Goal: Information Seeking & Learning: Check status

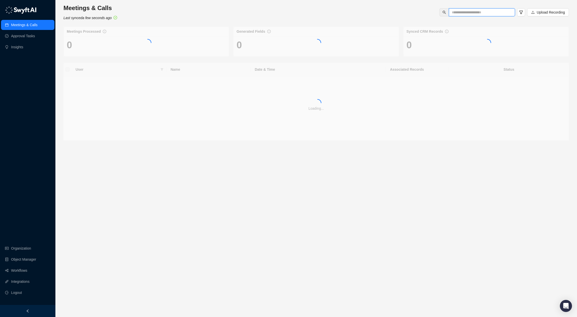
click at [467, 13] on input "text" at bounding box center [480, 13] width 56 height 6
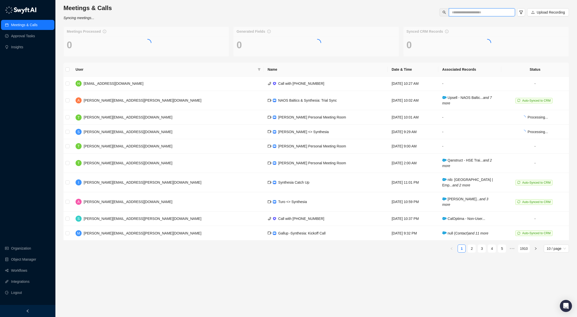
click at [476, 14] on input "text" at bounding box center [480, 13] width 56 height 6
click at [483, 13] on input "text" at bounding box center [480, 13] width 56 height 6
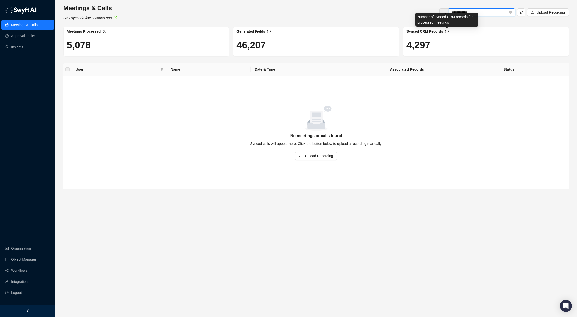
paste input "********"
type input "**********"
click at [17, 252] on link "Organization" at bounding box center [21, 249] width 20 height 10
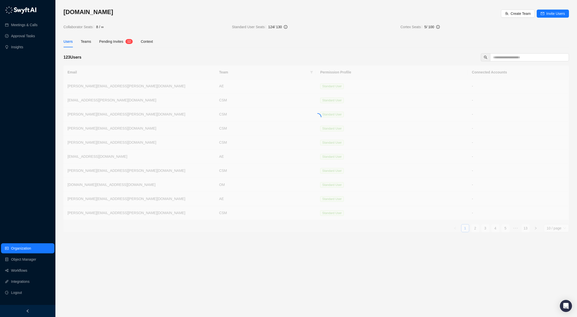
click at [115, 43] on span "Pending Invites" at bounding box center [111, 42] width 24 height 4
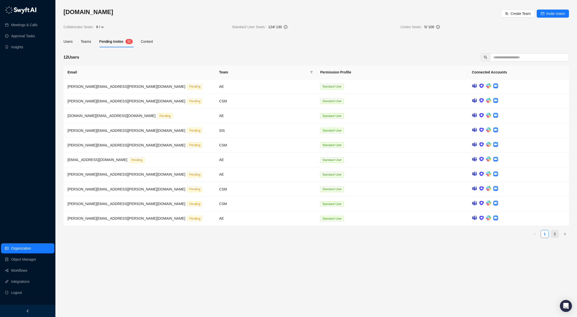
click at [555, 235] on link "2" at bounding box center [555, 234] width 8 height 8
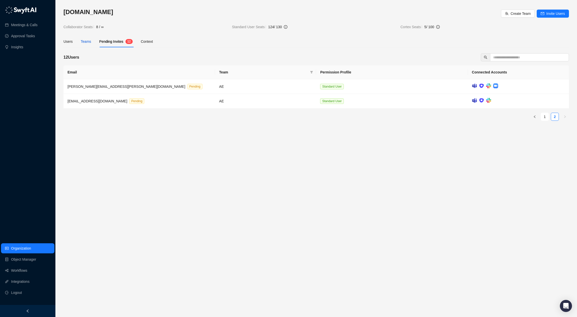
click at [83, 41] on div "Teams" at bounding box center [86, 42] width 10 height 6
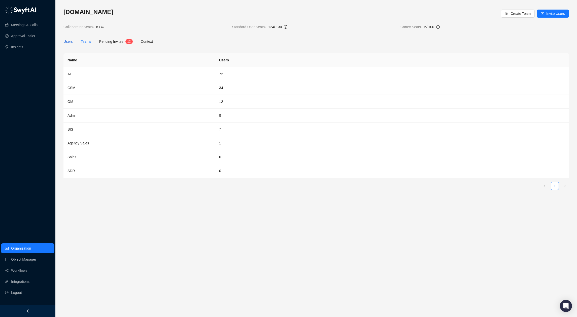
click at [67, 42] on div "Users" at bounding box center [67, 42] width 9 height 6
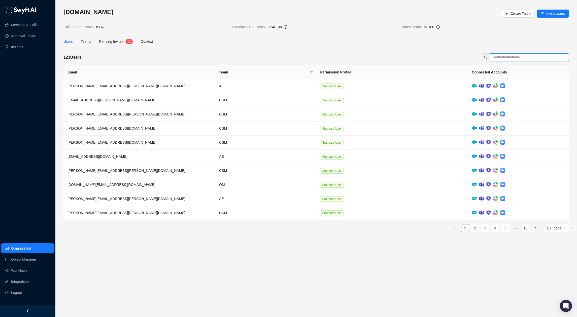
click at [507, 59] on input "text" at bounding box center [527, 58] width 69 height 6
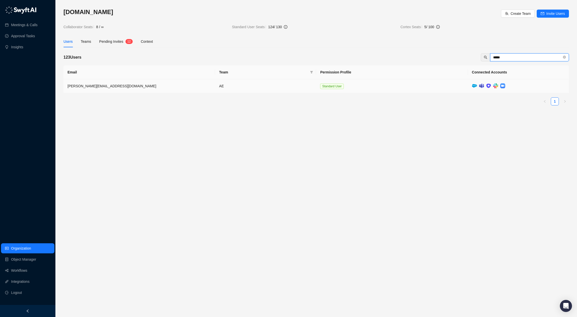
type input "*****"
click at [232, 82] on td "AE" at bounding box center [265, 86] width 101 height 14
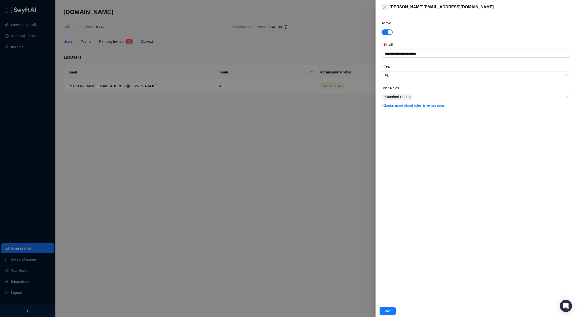
click at [385, 6] on icon "close" at bounding box center [385, 7] width 4 height 4
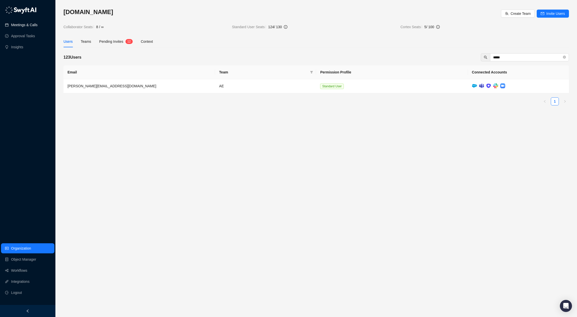
click at [23, 28] on link "Meetings & Calls" at bounding box center [24, 25] width 26 height 10
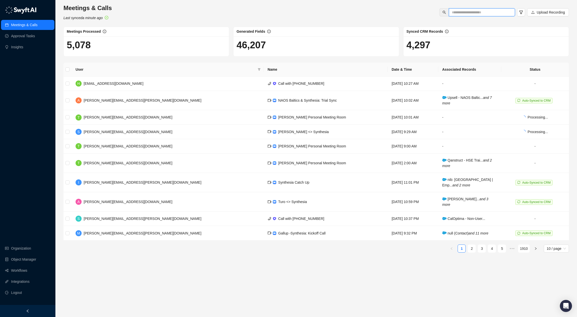
click at [482, 15] on input "text" at bounding box center [480, 13] width 56 height 6
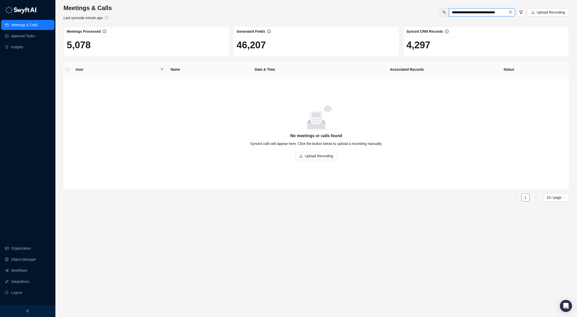
type input "**********"
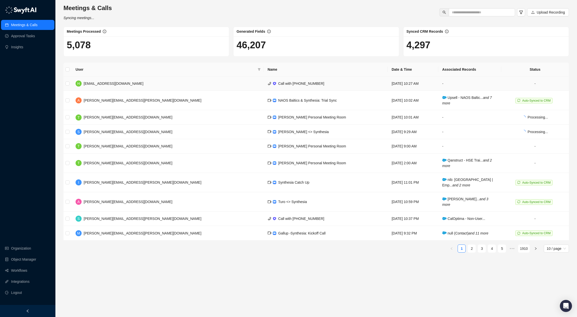
click at [109, 82] on span "[EMAIL_ADDRESS][DOMAIN_NAME]" at bounding box center [114, 84] width 60 height 4
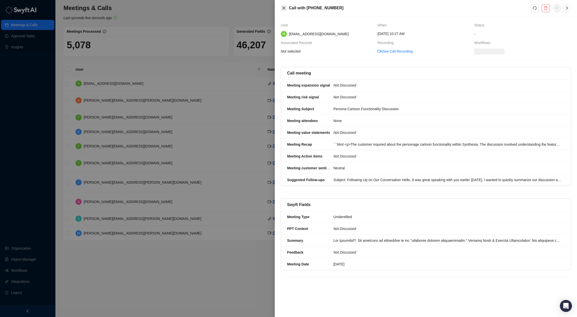
click at [284, 7] on icon "close" at bounding box center [284, 8] width 4 height 4
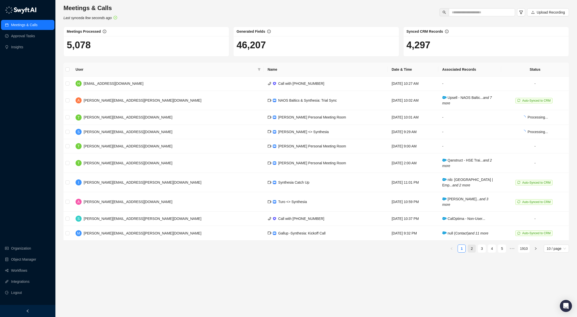
click at [472, 251] on link "2" at bounding box center [472, 249] width 8 height 8
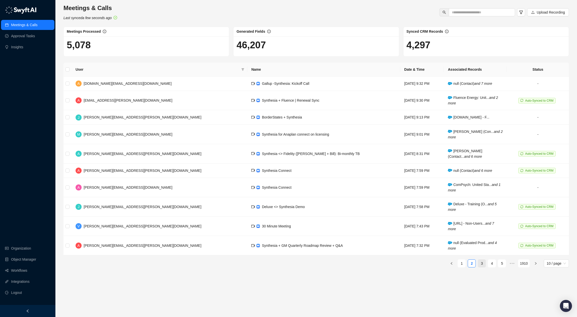
click at [484, 264] on link "3" at bounding box center [482, 264] width 8 height 8
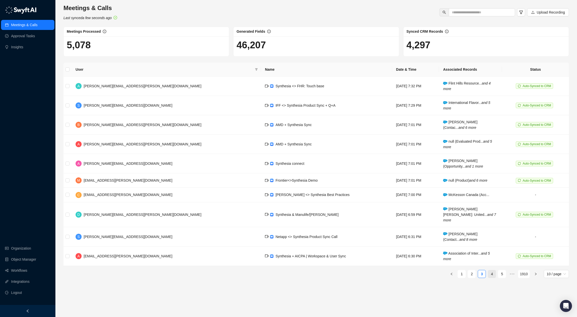
click at [493, 270] on link "4" at bounding box center [492, 274] width 8 height 8
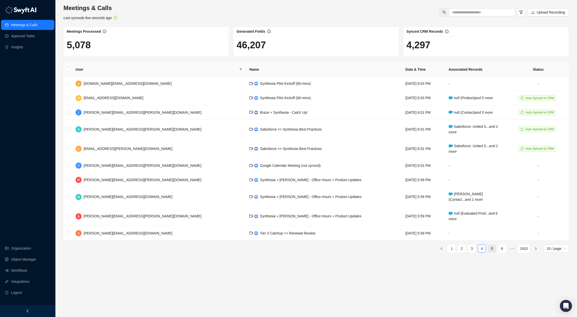
click at [493, 248] on link "5" at bounding box center [492, 249] width 8 height 8
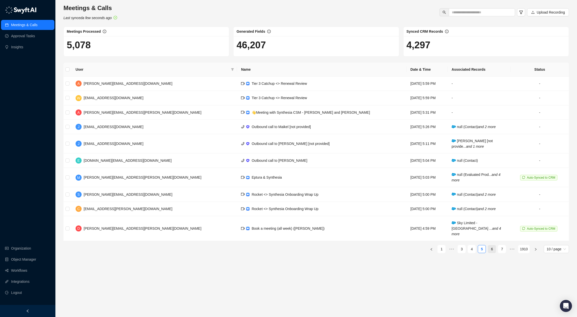
click at [494, 246] on link "6" at bounding box center [492, 250] width 8 height 8
